Goal: Task Accomplishment & Management: Use online tool/utility

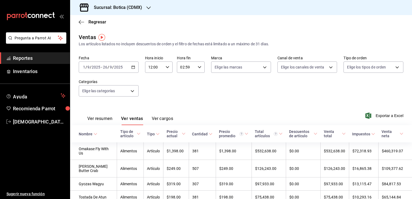
click at [133, 66] on icon "button" at bounding box center [133, 67] width 4 height 4
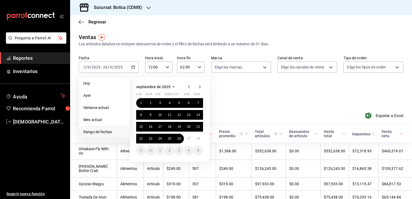
click at [102, 133] on span "Rango de fechas" at bounding box center [104, 132] width 42 height 6
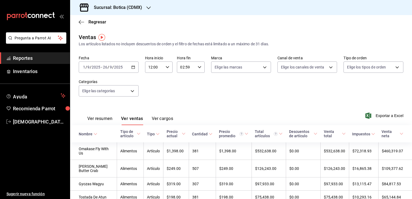
click at [237, 105] on div "Ver resumen Ver ventas Ver cargos Exportar a Excel" at bounding box center [241, 114] width 342 height 22
click at [133, 67] on icon "button" at bounding box center [133, 67] width 4 height 4
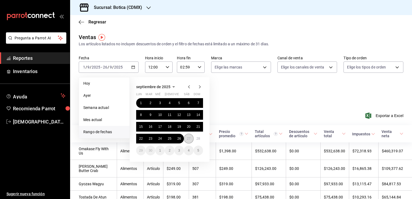
click at [186, 139] on button "27" at bounding box center [188, 139] width 9 height 10
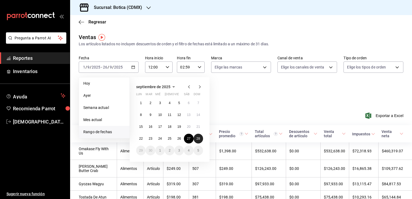
click at [196, 140] on abbr "28" at bounding box center [198, 139] width 4 height 4
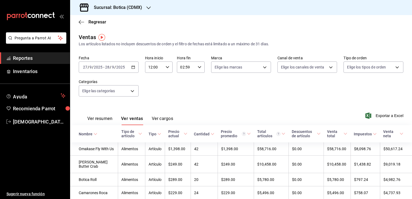
click at [166, 67] on \(Stroke\) "button" at bounding box center [167, 67] width 3 height 2
click at [190, 93] on div at bounding box center [206, 99] width 412 height 199
click at [101, 117] on button "Ver resumen" at bounding box center [99, 120] width 25 height 9
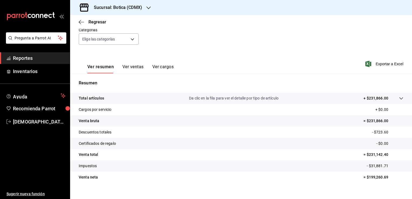
scroll to position [55, 0]
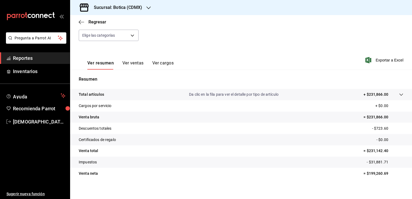
click at [363, 172] on p "= $199,260.69" at bounding box center [383, 173] width 40 height 6
drag, startPoint x: 363, startPoint y: 172, endPoint x: 348, endPoint y: 182, distance: 17.4
click at [348, 182] on div "Total artículos Da clic en la fila para ver el detalle por tipo de artículo + $…" at bounding box center [241, 137] width 342 height 96
click at [363, 172] on p "= $199,260.69" at bounding box center [383, 173] width 40 height 6
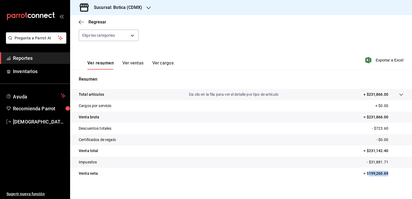
click at [363, 172] on p "= $199,260.69" at bounding box center [383, 173] width 40 height 6
copy p "199,260.69"
click at [399, 96] on icon at bounding box center [401, 94] width 4 height 4
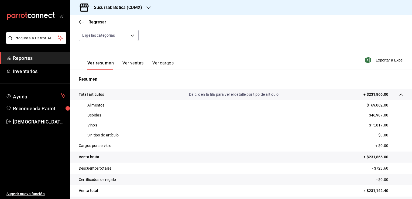
click at [139, 65] on button "Ver ventas" at bounding box center [132, 64] width 21 height 9
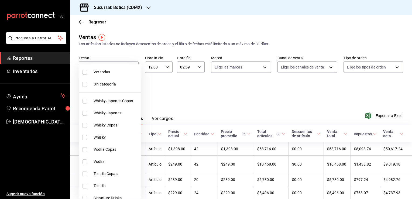
click at [130, 92] on body "Pregunta a Parrot AI Reportes Inventarios Ayuda Recomienda Parrot [PERSON_NAME]…" at bounding box center [206, 99] width 412 height 199
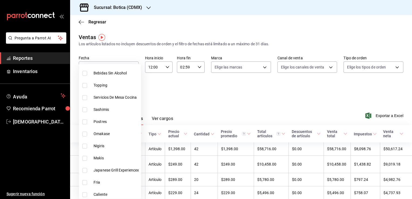
scroll to position [369, 0]
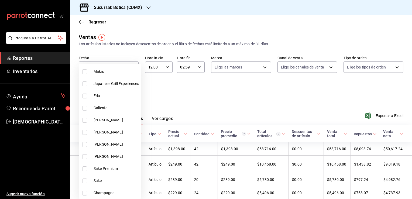
click at [85, 166] on input "checkbox" at bounding box center [84, 168] width 5 height 5
checkbox input "true"
type input "ac2d29f6-aa7f-46cd-943c-417b34ff9352"
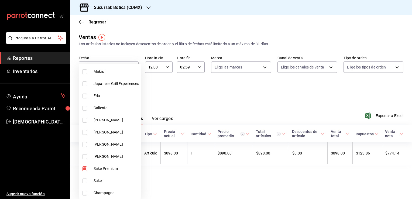
click at [84, 180] on input "checkbox" at bounding box center [84, 180] width 5 height 5
checkbox input "true"
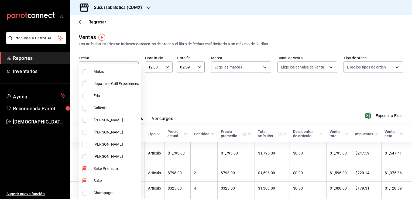
click at [410, 196] on div at bounding box center [206, 99] width 412 height 199
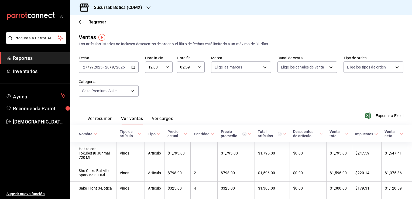
click at [410, 196] on div at bounding box center [206, 99] width 412 height 199
click at [410, 196] on div "Ver todas Sin categoría Whisky Japones Copas Whisky Japones Whisky Copas Whisky…" at bounding box center [206, 99] width 412 height 199
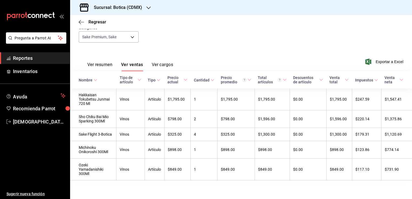
scroll to position [57, 0]
click at [110, 61] on button "Ver resumen" at bounding box center [99, 65] width 25 height 9
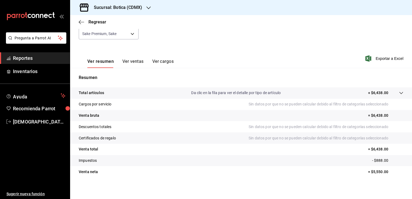
click at [127, 61] on button "Ver ventas" at bounding box center [132, 63] width 21 height 9
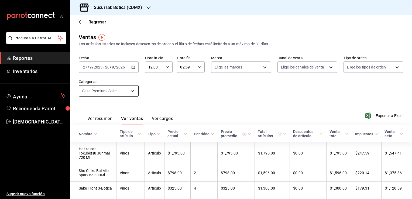
click at [128, 91] on body "Pregunta a Parrot AI Reportes Inventarios Ayuda Recomienda Parrot [PERSON_NAME]…" at bounding box center [206, 99] width 412 height 199
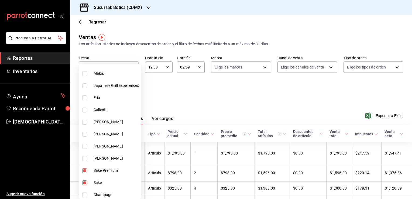
scroll to position [369, 0]
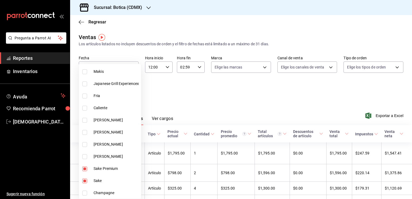
click at [109, 168] on span "Sake Premium" at bounding box center [115, 169] width 45 height 6
type input "922a0877-2a29-4994-a053-ca93e0239d5b"
checkbox input "false"
click at [104, 180] on span "Sake" at bounding box center [115, 181] width 45 height 6
checkbox input "false"
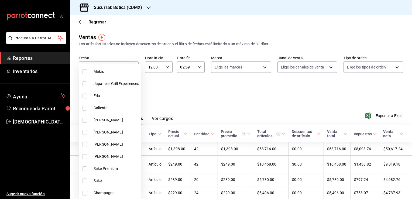
drag, startPoint x: 198, startPoint y: 78, endPoint x: 182, endPoint y: 89, distance: 19.7
click at [182, 89] on div at bounding box center [206, 99] width 412 height 199
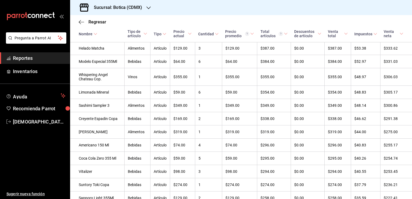
scroll to position [1327, 0]
click at [225, 112] on td "$349.00" at bounding box center [239, 105] width 35 height 13
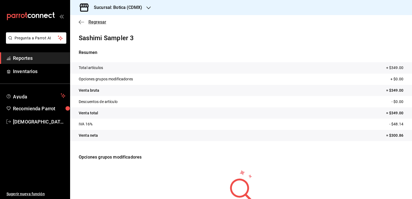
click at [83, 22] on icon "button" at bounding box center [81, 22] width 5 height 0
click at [91, 21] on span "Regresar" at bounding box center [97, 21] width 18 height 5
click at [30, 59] on span "Reportes" at bounding box center [39, 57] width 53 height 7
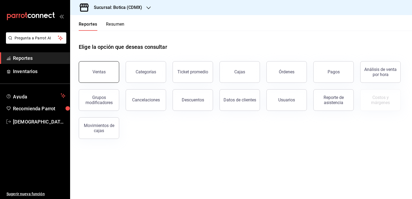
click at [96, 80] on button "Ventas" at bounding box center [99, 72] width 40 height 22
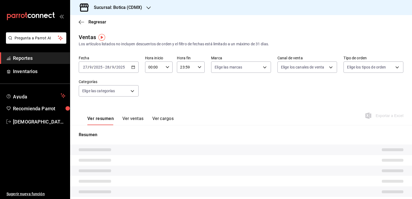
type input "12:00"
type input "02:59"
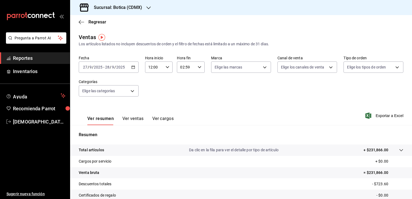
click at [134, 120] on button "Ver ventas" at bounding box center [132, 120] width 21 height 9
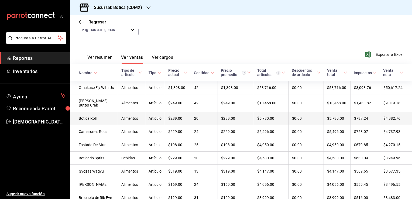
scroll to position [46, 0]
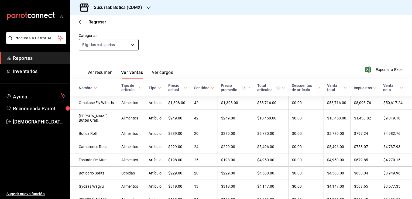
click at [133, 44] on body "Pregunta a Parrot AI Reportes Inventarios Ayuda Recomienda Parrot [PERSON_NAME]…" at bounding box center [206, 99] width 412 height 199
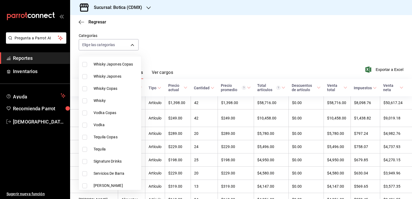
scroll to position [28, 0]
click at [112, 163] on span "Signature Drinks" at bounding box center [115, 161] width 45 height 6
type input "b0b5e297-f2c4-4473-a6c7-99e935097a36"
checkbox input "true"
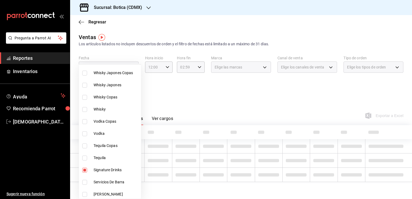
click at [112, 163] on li "Tequila" at bounding box center [110, 158] width 62 height 12
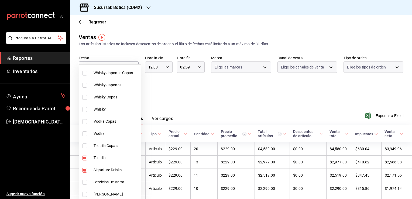
type input "b0b5e297-f2c4-4473-a6c7-99e935097a36,005d37a7-d240-4f91-99de-ee765a811b35"
checkbox input "true"
click at [125, 160] on li "Tequila" at bounding box center [110, 158] width 62 height 12
type input "b0b5e297-f2c4-4473-a6c7-99e935097a36"
checkbox input "false"
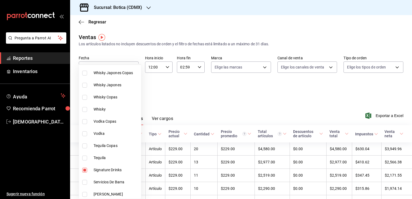
click at [206, 82] on div at bounding box center [206, 99] width 412 height 199
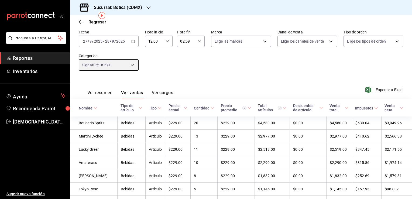
scroll to position [28, 0]
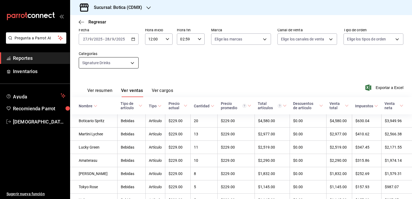
click at [135, 63] on body "Pregunta a Parrot AI Reportes Inventarios Ayuda Recomienda Parrot [PERSON_NAME]…" at bounding box center [206, 99] width 412 height 199
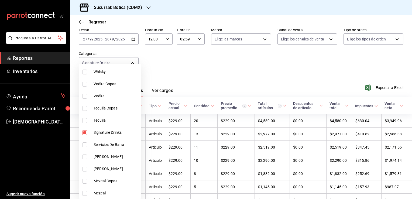
scroll to position [66, 0]
click at [115, 131] on span "Signature Drinks" at bounding box center [115, 132] width 45 height 6
checkbox input "false"
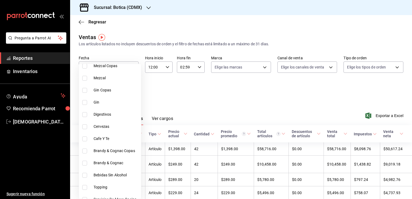
scroll to position [209, 0]
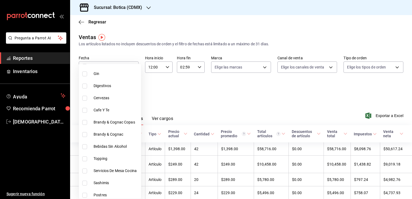
click at [84, 195] on input "checkbox" at bounding box center [84, 195] width 5 height 5
checkbox input "false"
click at [86, 196] on input "checkbox" at bounding box center [84, 195] width 5 height 5
checkbox input "true"
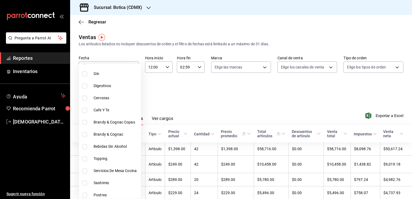
type input "25b78496-6c2c-48a7-a207-0f3c7a1e26a6"
click at [201, 110] on div at bounding box center [206, 99] width 412 height 199
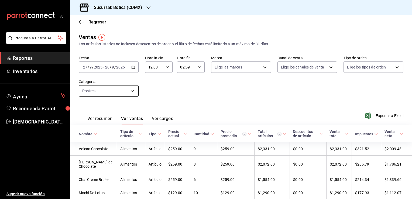
click at [131, 89] on body "Pregunta a Parrot AI Reportes Inventarios Ayuda Recomienda Parrot [PERSON_NAME]…" at bounding box center [206, 99] width 412 height 199
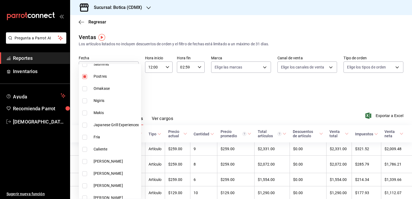
scroll to position [327, 0]
click at [107, 76] on span "Postres" at bounding box center [115, 77] width 45 height 6
checkbox input "false"
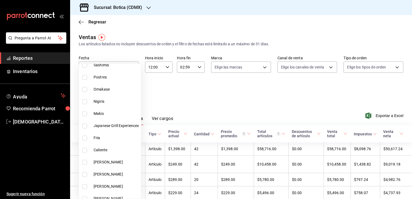
click at [86, 173] on input "checkbox" at bounding box center [84, 174] width 5 height 5
checkbox input "true"
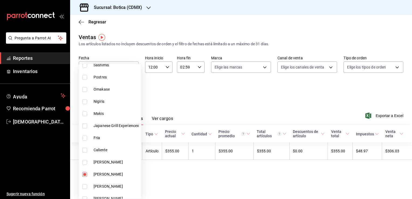
click at [192, 94] on div at bounding box center [206, 99] width 412 height 199
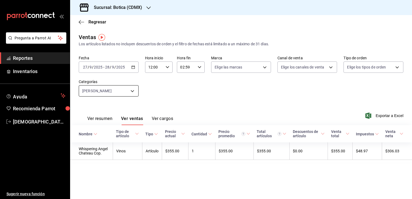
click at [133, 92] on body "Pregunta a Parrot AI Reportes Inventarios Ayuda Recomienda Parrot [PERSON_NAME]…" at bounding box center [206, 99] width 412 height 199
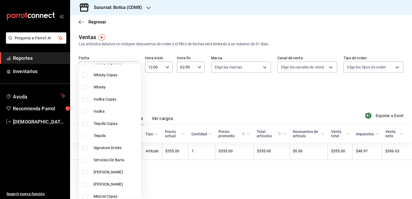
scroll to position [50, 0]
click at [110, 148] on span "Signature Drinks" at bounding box center [115, 148] width 45 height 6
type input "3197f27d-3726-4df0-abe8-0aa66144c558,b0b5e297-f2c4-4473-a6c7-99e935097a36"
checkbox input "true"
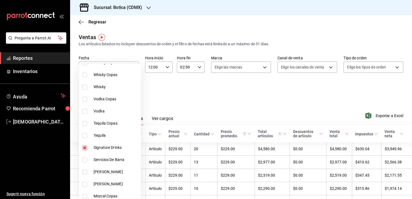
click at [200, 102] on div at bounding box center [206, 99] width 412 height 199
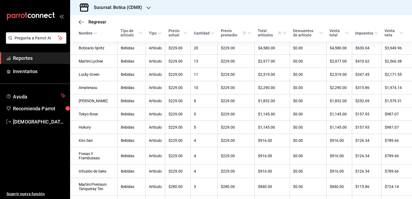
scroll to position [114, 0]
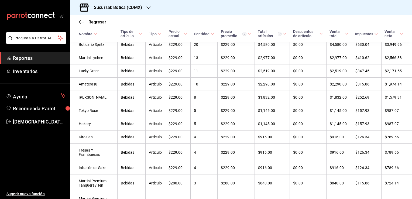
click at [213, 114] on td "5" at bounding box center [203, 110] width 27 height 13
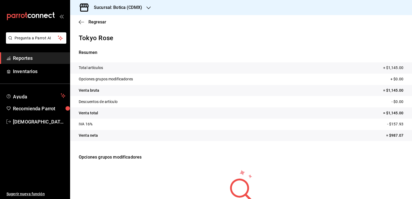
click at [47, 59] on span "Reportes" at bounding box center [39, 57] width 53 height 7
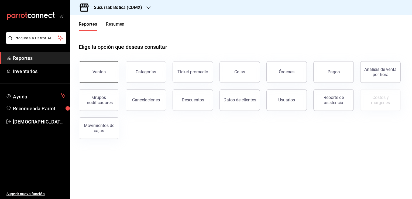
click at [106, 74] on button "Ventas" at bounding box center [99, 72] width 40 height 22
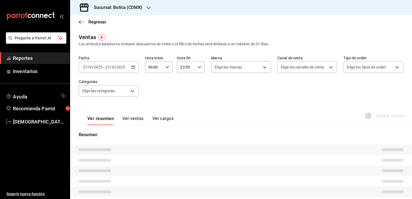
type input "12:00"
type input "02:59"
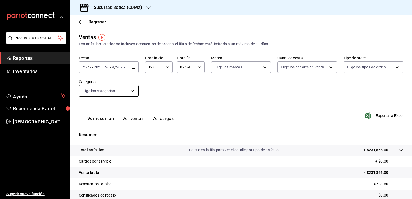
click at [132, 93] on body "Pregunta a Parrot AI Reportes Inventarios Ayuda Recomienda Parrot [PERSON_NAME]…" at bounding box center [206, 99] width 412 height 199
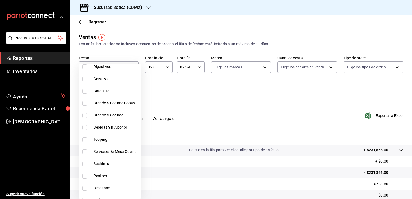
scroll to position [228, 0]
click at [105, 176] on span "Postres" at bounding box center [115, 176] width 45 height 6
type input "25b78496-6c2c-48a7-a207-0f3c7a1e26a6"
checkbox input "true"
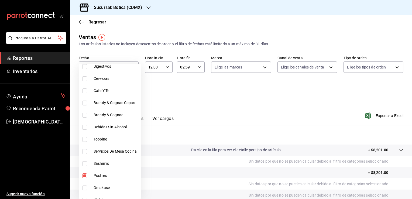
click at [211, 98] on div at bounding box center [206, 99] width 412 height 199
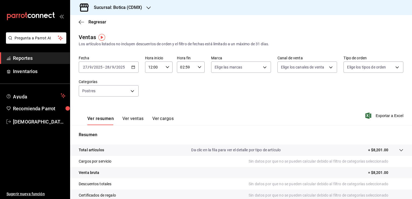
click at [134, 120] on button "Ver ventas" at bounding box center [132, 120] width 21 height 9
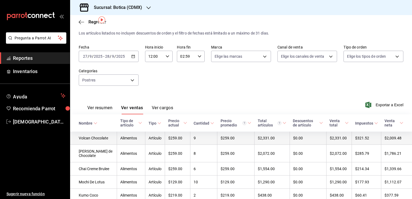
scroll to position [4, 0]
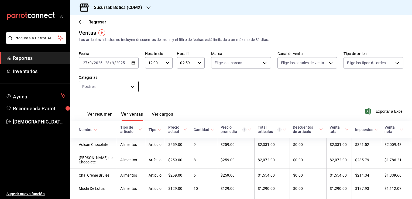
click at [134, 86] on body "Pregunta a Parrot AI Reportes Inventarios Ayuda Recomienda Parrot [PERSON_NAME]…" at bounding box center [206, 99] width 412 height 199
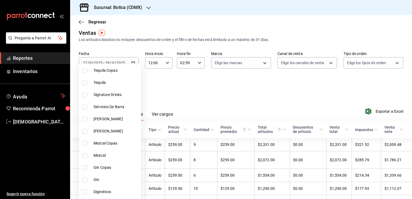
scroll to position [116, 0]
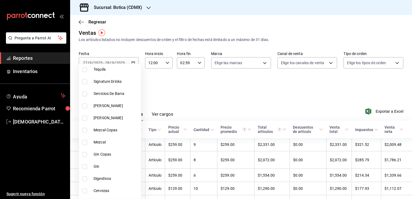
click at [83, 81] on input "checkbox" at bounding box center [84, 81] width 5 height 5
checkbox input "true"
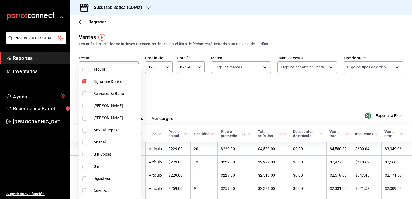
click at [187, 92] on div at bounding box center [206, 99] width 412 height 199
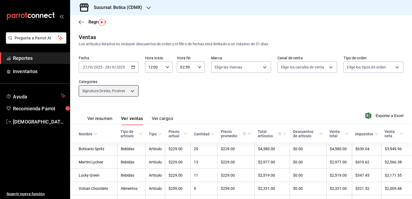
scroll to position [17, 0]
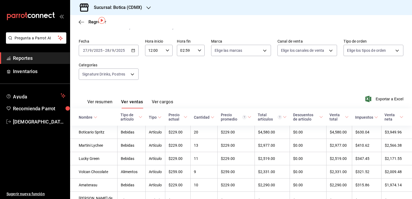
drag, startPoint x: 187, startPoint y: 92, endPoint x: 167, endPoint y: 85, distance: 21.3
click at [167, 85] on div "Fecha [DATE] [DATE] - [DATE] [DATE] Hora inicio 12:00 Hora inicio Hora fin 02:5…" at bounding box center [241, 62] width 324 height 47
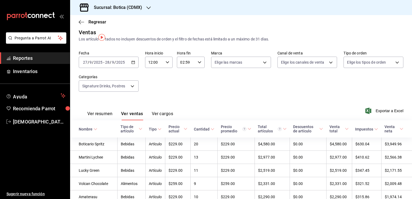
scroll to position [0, 0]
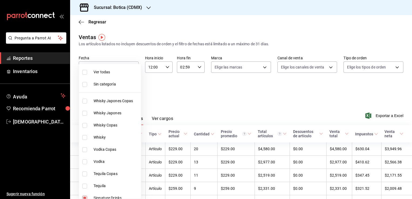
click at [130, 90] on body "Pregunta a Parrot AI Reportes Inventarios Ayuda Recomienda Parrot [PERSON_NAME]…" at bounding box center [206, 99] width 412 height 199
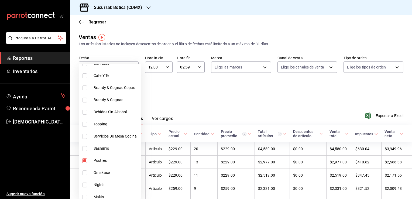
scroll to position [244, 0]
click at [100, 163] on li "Postres" at bounding box center [110, 160] width 62 height 12
type input "b0b5e297-f2c4-4473-a6c7-99e935097a36"
checkbox input "false"
click at [245, 83] on div at bounding box center [206, 99] width 412 height 199
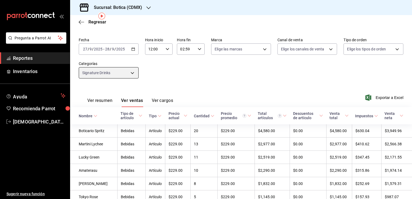
scroll to position [13, 0]
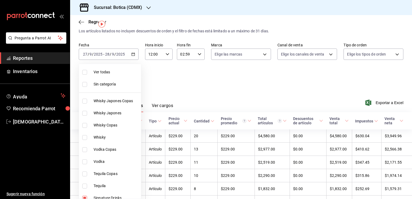
click at [129, 78] on body "Pregunta a Parrot AI Reportes Inventarios Ayuda Recomienda Parrot [PERSON_NAME]…" at bounding box center [206, 99] width 412 height 199
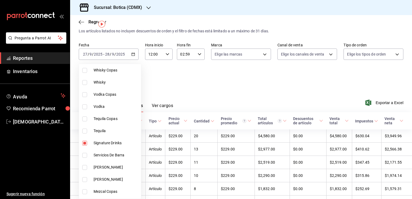
scroll to position [55, 0]
click at [85, 142] on input "checkbox" at bounding box center [84, 142] width 5 height 5
checkbox input "false"
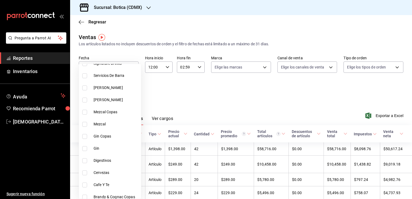
scroll to position [145, 0]
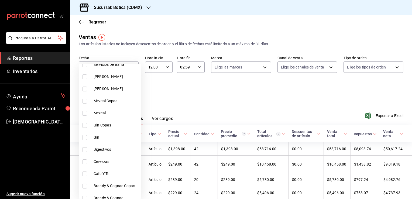
click at [85, 172] on input "checkbox" at bounding box center [84, 173] width 5 height 5
checkbox input "true"
type input "b6641ee8-c44b-433d-ae28-2bfeb9a710cb"
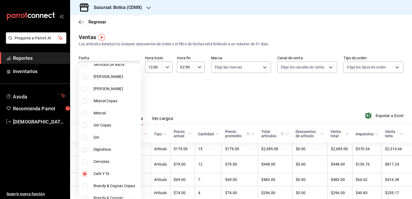
click at [212, 95] on div at bounding box center [206, 99] width 412 height 199
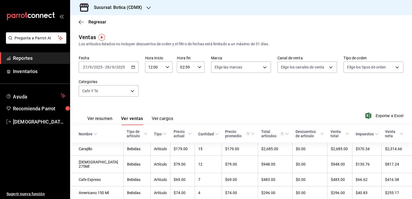
click at [24, 59] on span "Reportes" at bounding box center [39, 57] width 53 height 7
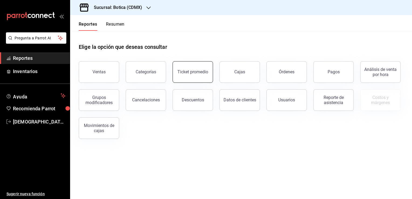
click at [210, 68] on button "Ticket promedio" at bounding box center [192, 72] width 40 height 22
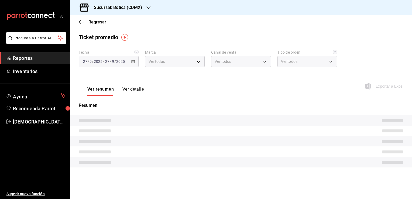
type input "d5352a43-907b-4cea-af89-ed5f283426a2"
type input "PARROT,UBER_EATS,RAPPI,DIDI_FOOD,ONLINE"
type input "68b56432-bc7c-4df1-8cc3-4eafb59ca3cc,EXTERNAL"
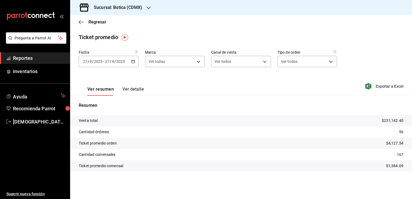
click at [135, 63] on div "[DATE] [DATE] - [DATE] [DATE]" at bounding box center [109, 61] width 60 height 11
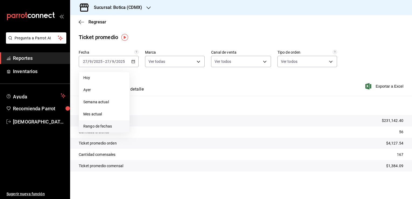
click at [97, 128] on span "Rango de fechas" at bounding box center [104, 126] width 42 height 6
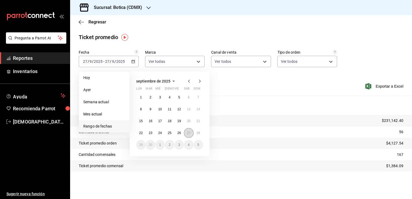
click at [188, 134] on abbr "27" at bounding box center [189, 133] width 4 height 4
click at [197, 133] on abbr "28" at bounding box center [198, 133] width 4 height 4
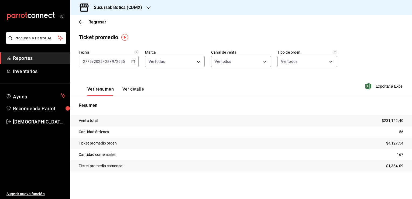
click at [28, 58] on span "Reportes" at bounding box center [39, 57] width 53 height 7
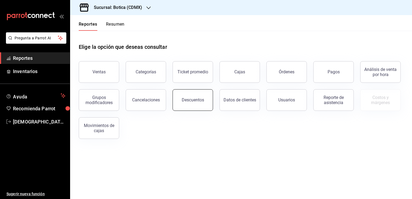
click at [189, 95] on button "Descuentos" at bounding box center [192, 100] width 40 height 22
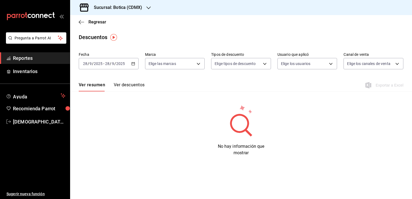
click at [141, 85] on button "Ver descuentos" at bounding box center [129, 86] width 31 height 9
click at [133, 64] on icon "button" at bounding box center [133, 64] width 4 height 4
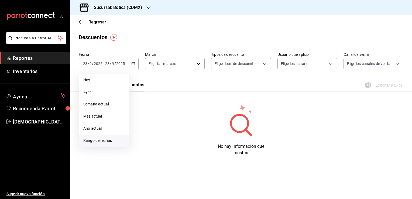
click at [110, 139] on span "Rango de fechas" at bounding box center [104, 141] width 42 height 6
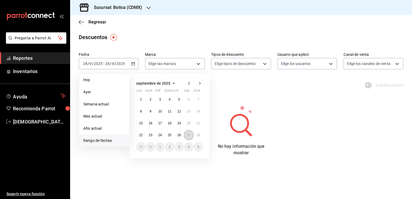
click at [190, 137] on button "27" at bounding box center [188, 135] width 9 height 10
click at [197, 136] on abbr "28" at bounding box center [198, 135] width 4 height 4
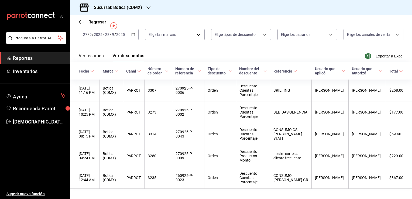
scroll to position [9, 0]
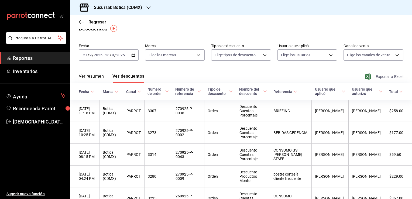
click at [367, 76] on span "Exportar a Excel" at bounding box center [384, 76] width 37 height 6
click at [33, 58] on span "Reportes" at bounding box center [39, 57] width 53 height 7
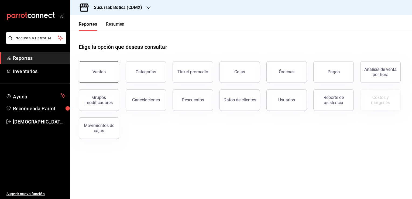
click at [105, 75] on button "Ventas" at bounding box center [99, 72] width 40 height 22
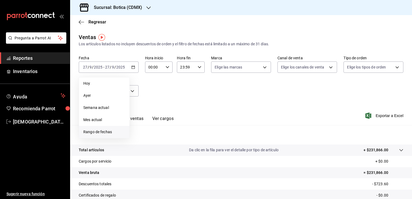
click at [106, 129] on span "Rango de fechas" at bounding box center [104, 132] width 42 height 6
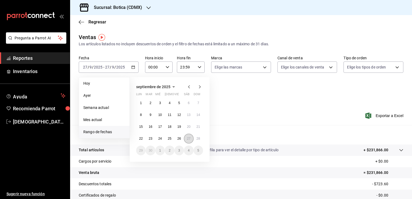
click at [190, 137] on abbr "27" at bounding box center [189, 139] width 4 height 4
click at [200, 139] on button "28" at bounding box center [197, 139] width 9 height 10
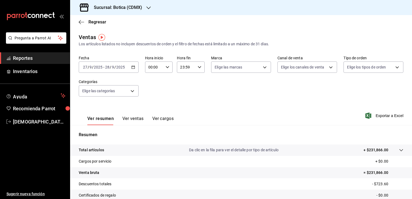
click at [168, 67] on icon "button" at bounding box center [167, 67] width 4 height 4
click at [150, 110] on span "12" at bounding box center [150, 108] width 5 height 4
type input "12:00"
click at [201, 66] on div at bounding box center [206, 99] width 412 height 199
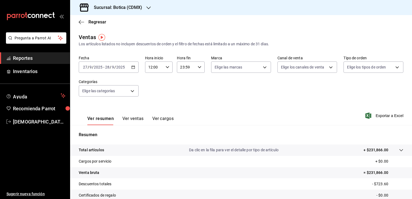
click at [198, 67] on icon "button" at bounding box center [199, 67] width 4 height 4
click at [184, 90] on span "02" at bounding box center [182, 91] width 5 height 4
click at [195, 104] on span "23" at bounding box center [196, 102] width 5 height 4
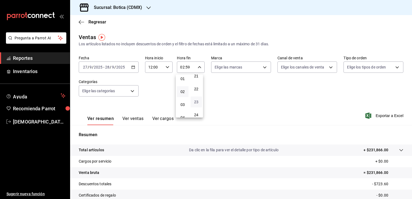
type input "02:23"
click at [236, 105] on div at bounding box center [206, 99] width 412 height 199
click at [132, 120] on button "Ver ventas" at bounding box center [132, 120] width 21 height 9
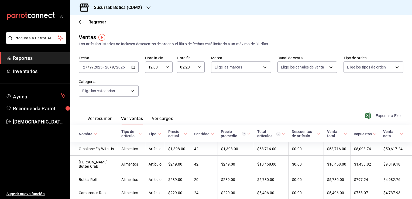
click at [392, 116] on span "Exportar a Excel" at bounding box center [384, 115] width 37 height 6
